Goal: Information Seeking & Learning: Understand process/instructions

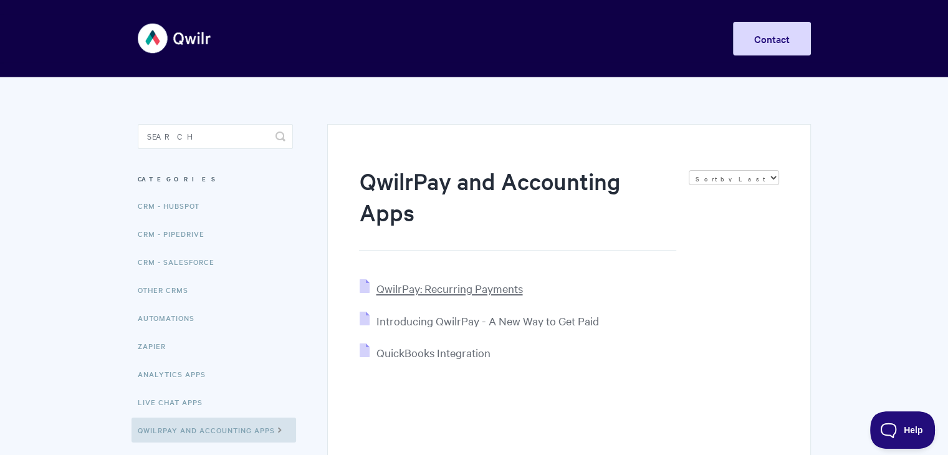
click at [472, 290] on span "QwilrPay: Recurring Payments" at bounding box center [449, 288] width 146 height 14
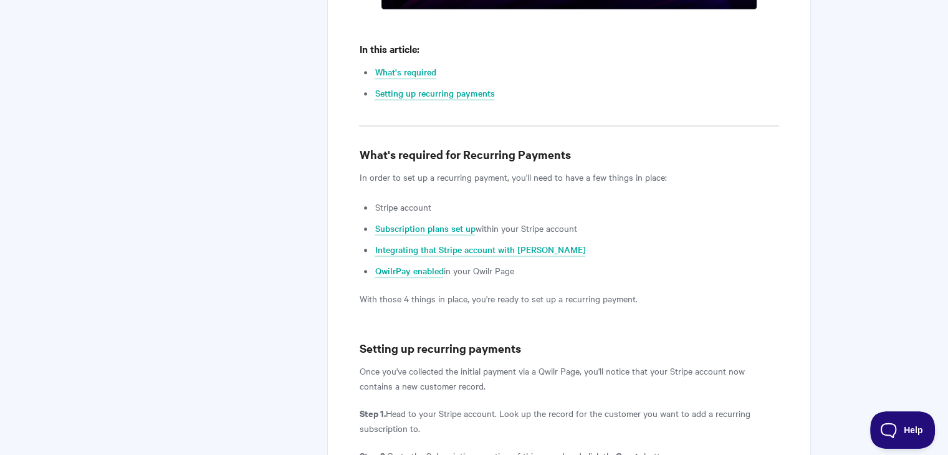
scroll to position [571, 0]
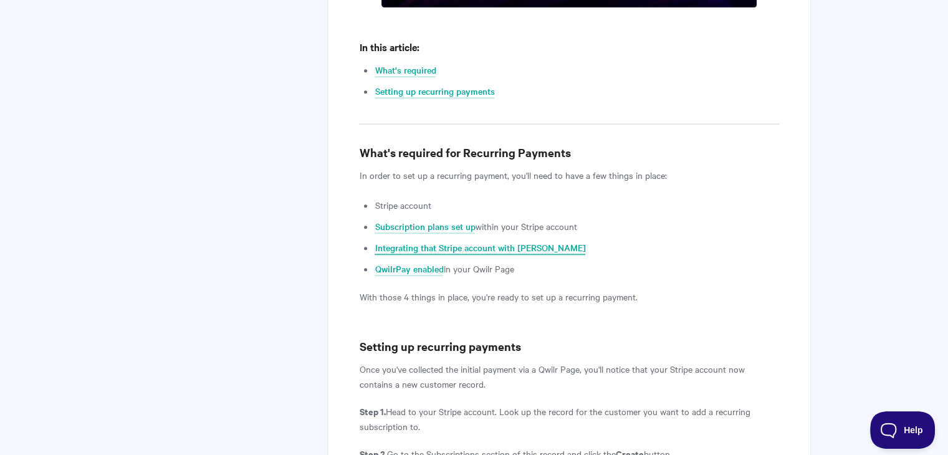
click at [444, 247] on link "Integrating that Stripe account with [PERSON_NAME]" at bounding box center [479, 248] width 211 height 14
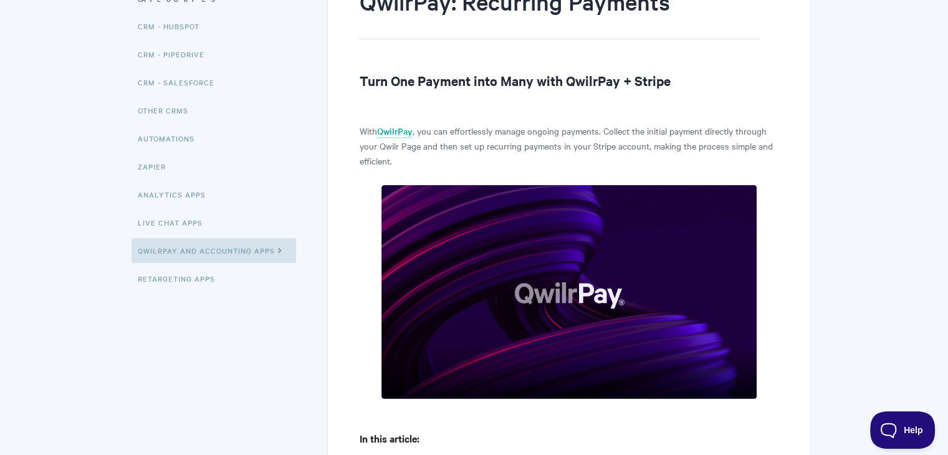
scroll to position [0, 0]
